Goal: Information Seeking & Learning: Learn about a topic

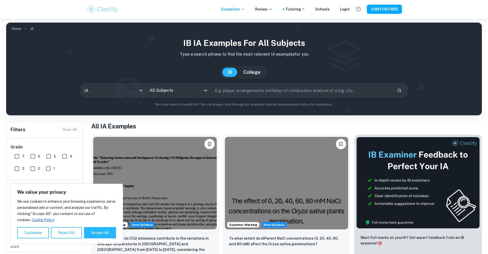
click at [186, 92] on input "All Subjects" at bounding box center [174, 91] width 53 height 10
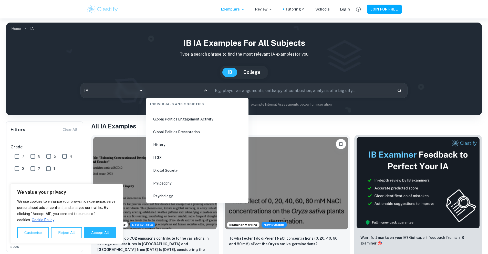
scroll to position [667, 0]
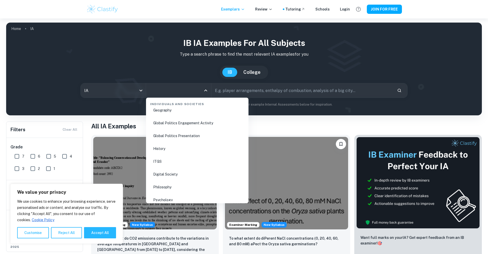
click at [168, 150] on li "History" at bounding box center [197, 149] width 98 height 12
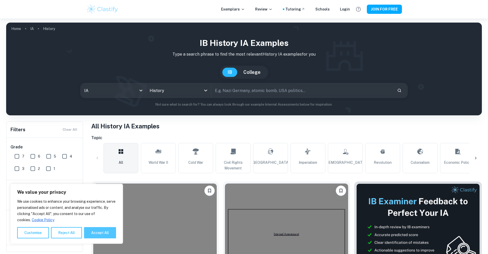
drag, startPoint x: 102, startPoint y: 233, endPoint x: 129, endPoint y: 213, distance: 33.1
click at [102, 232] on button "Accept All" at bounding box center [100, 232] width 32 height 11
checkbox input "true"
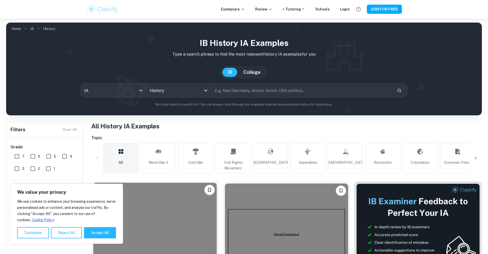
checkbox input "true"
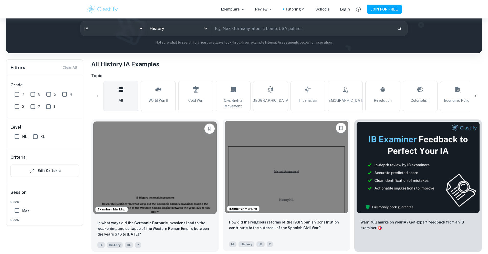
scroll to position [103, 0]
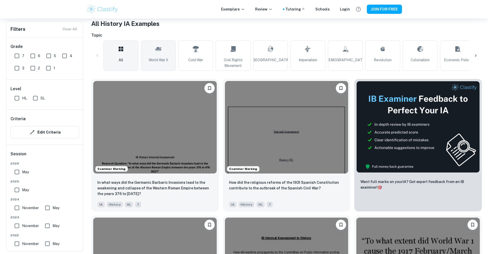
click at [161, 59] on span "World War II" at bounding box center [158, 60] width 19 height 6
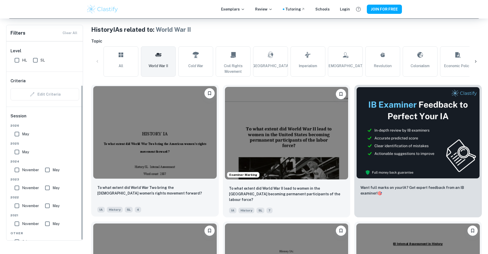
scroll to position [85, 0]
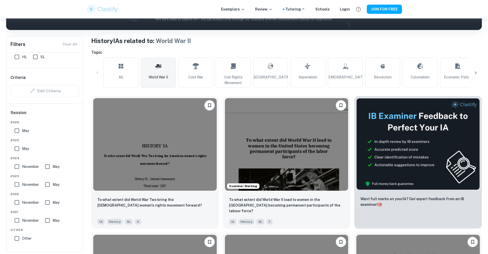
click at [324, 50] on h6 "Topic" at bounding box center [286, 52] width 391 height 6
click at [355, 71] on link "[DEMOGRAPHIC_DATA]" at bounding box center [345, 73] width 35 height 30
type input "[DEMOGRAPHIC_DATA]"
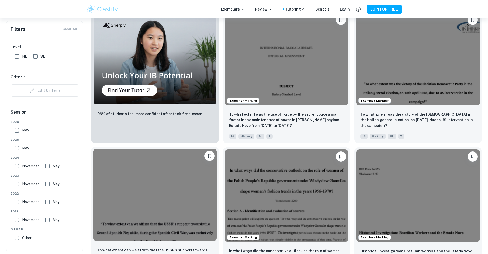
scroll to position [530, 0]
